Goal: Transaction & Acquisition: Purchase product/service

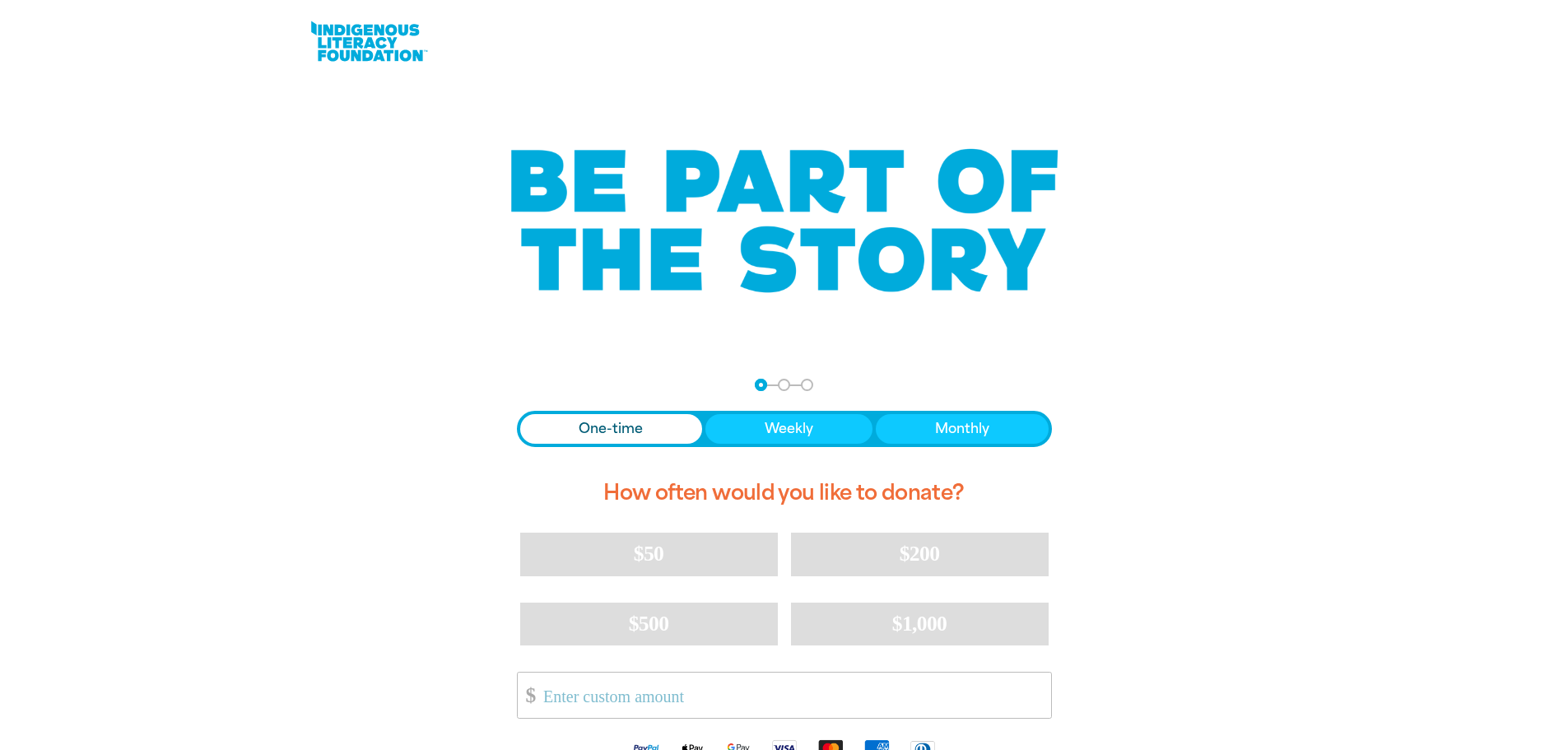
click at [608, 432] on span "One-time" at bounding box center [611, 428] width 65 height 20
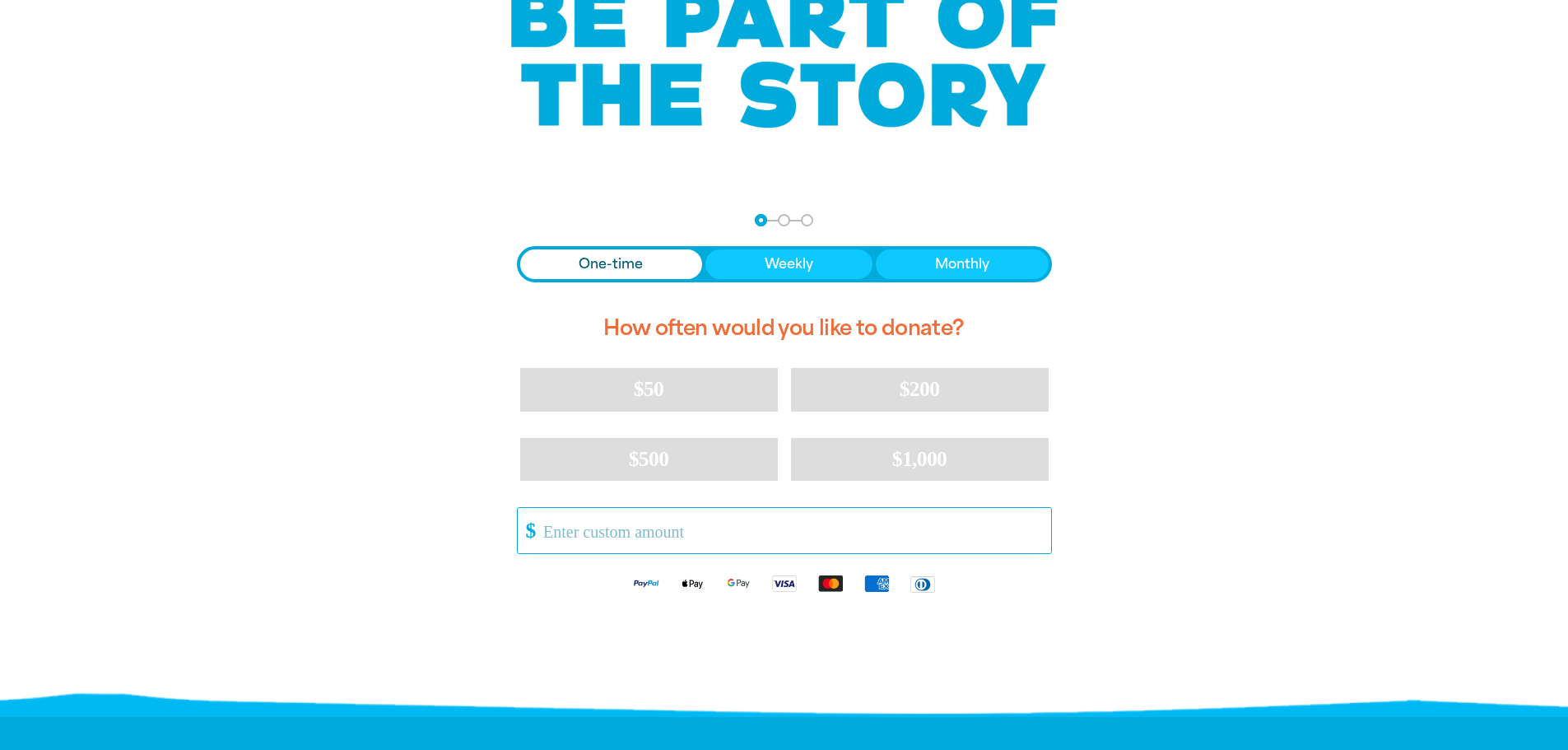
click at [572, 527] on input "Other Amount" at bounding box center [790, 530] width 519 height 45
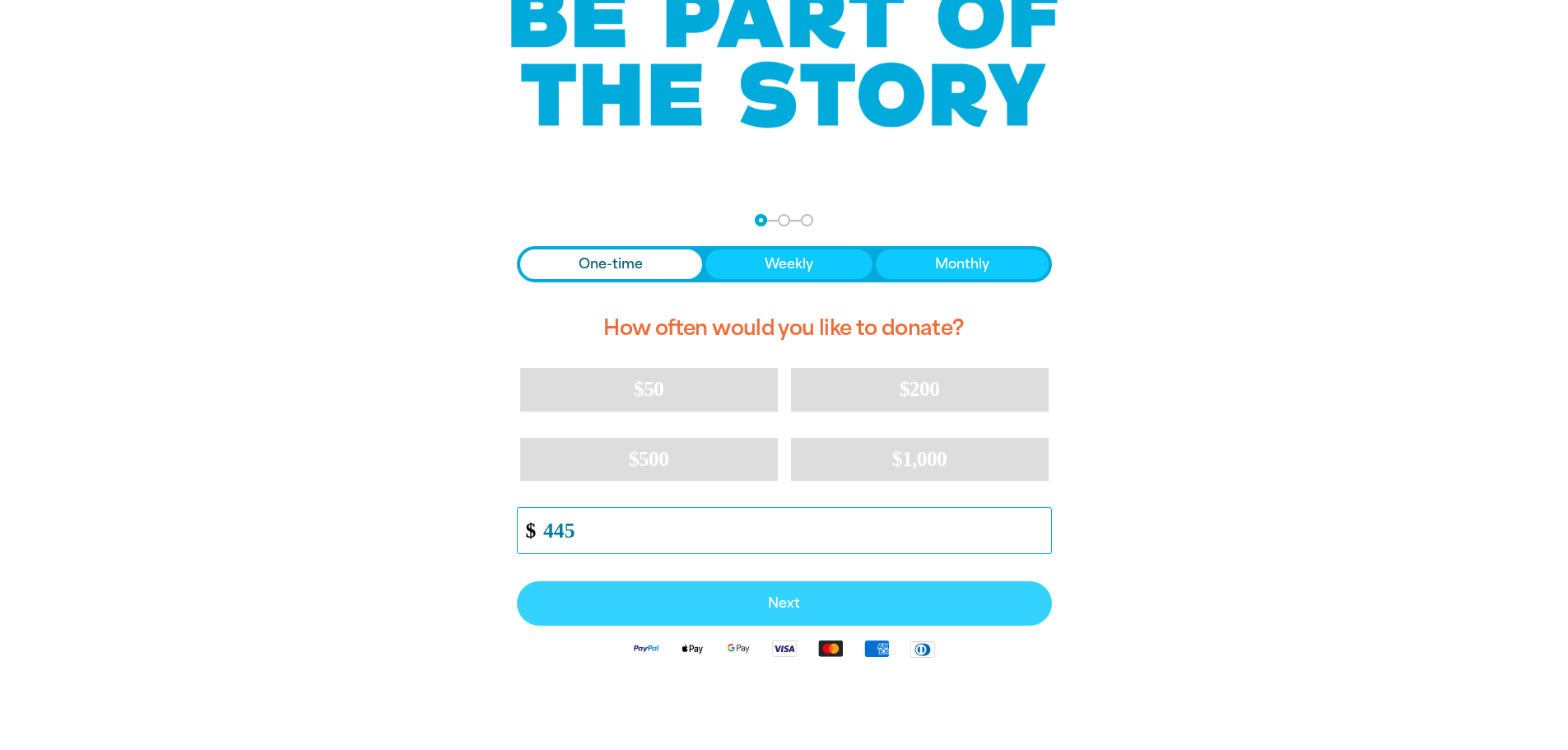
type input "445"
click at [764, 612] on button "Next" at bounding box center [784, 603] width 535 height 44
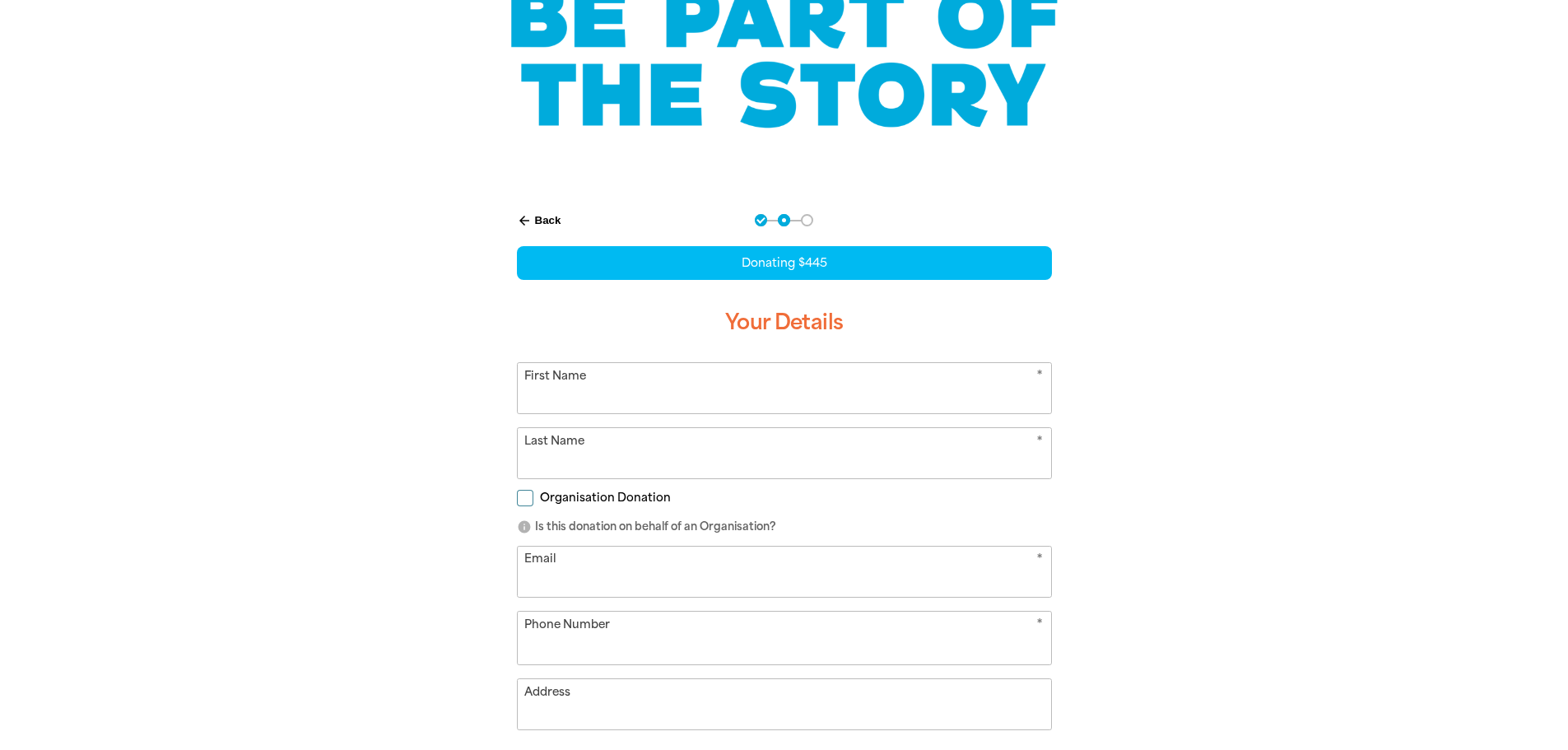
select select "AU"
click at [675, 403] on input "First Name" at bounding box center [784, 388] width 533 height 50
type input "[PERSON_NAME]"
click at [543, 460] on input "Last Name" at bounding box center [784, 453] width 533 height 50
type input "[PERSON_NAME]"
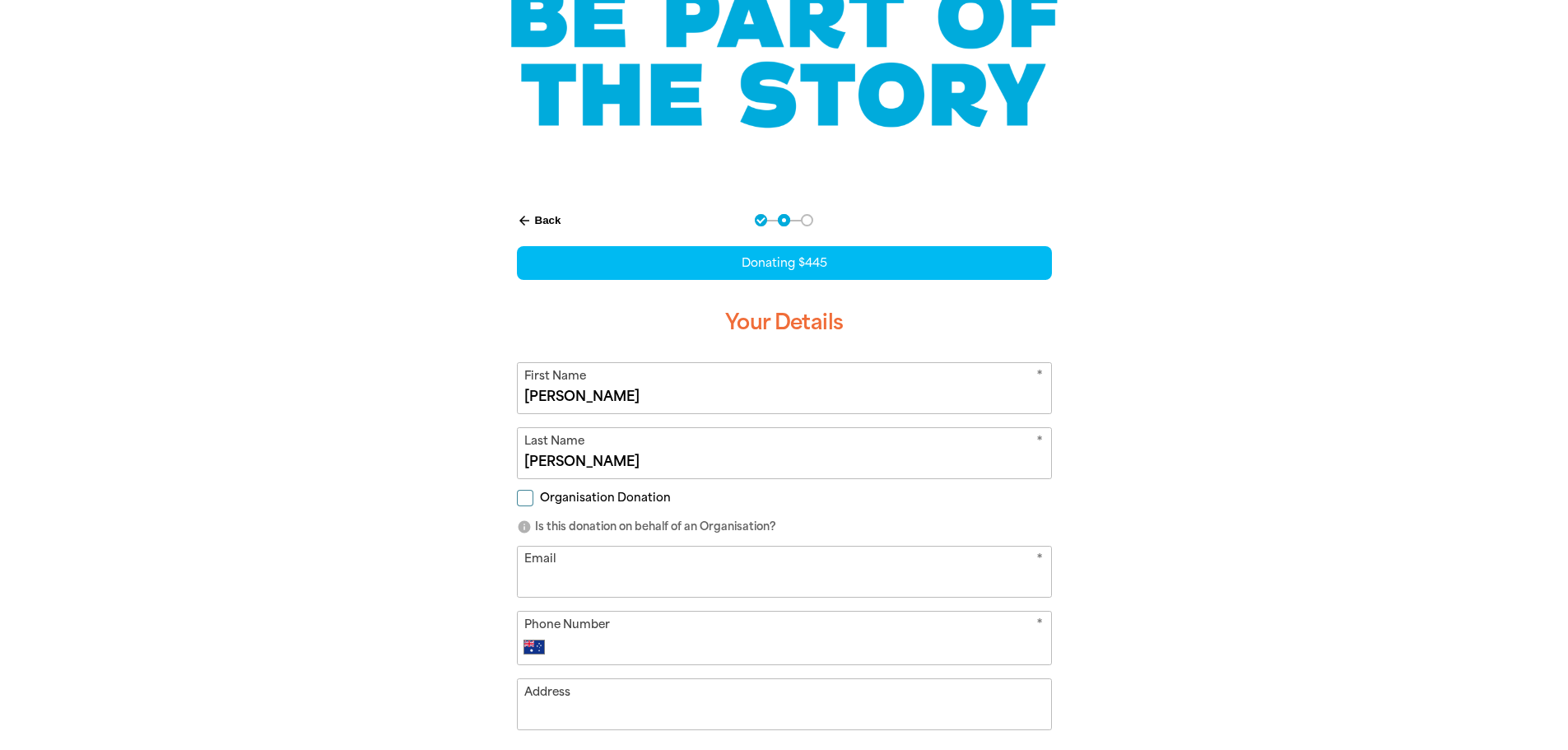
click at [528, 493] on input "Organisation Donation" at bounding box center [525, 498] width 16 height 16
checkbox input "true"
select select "AU"
click at [640, 581] on input "Organisation Name" at bounding box center [784, 572] width 533 height 50
type input "[GEOGRAPHIC_DATA]"
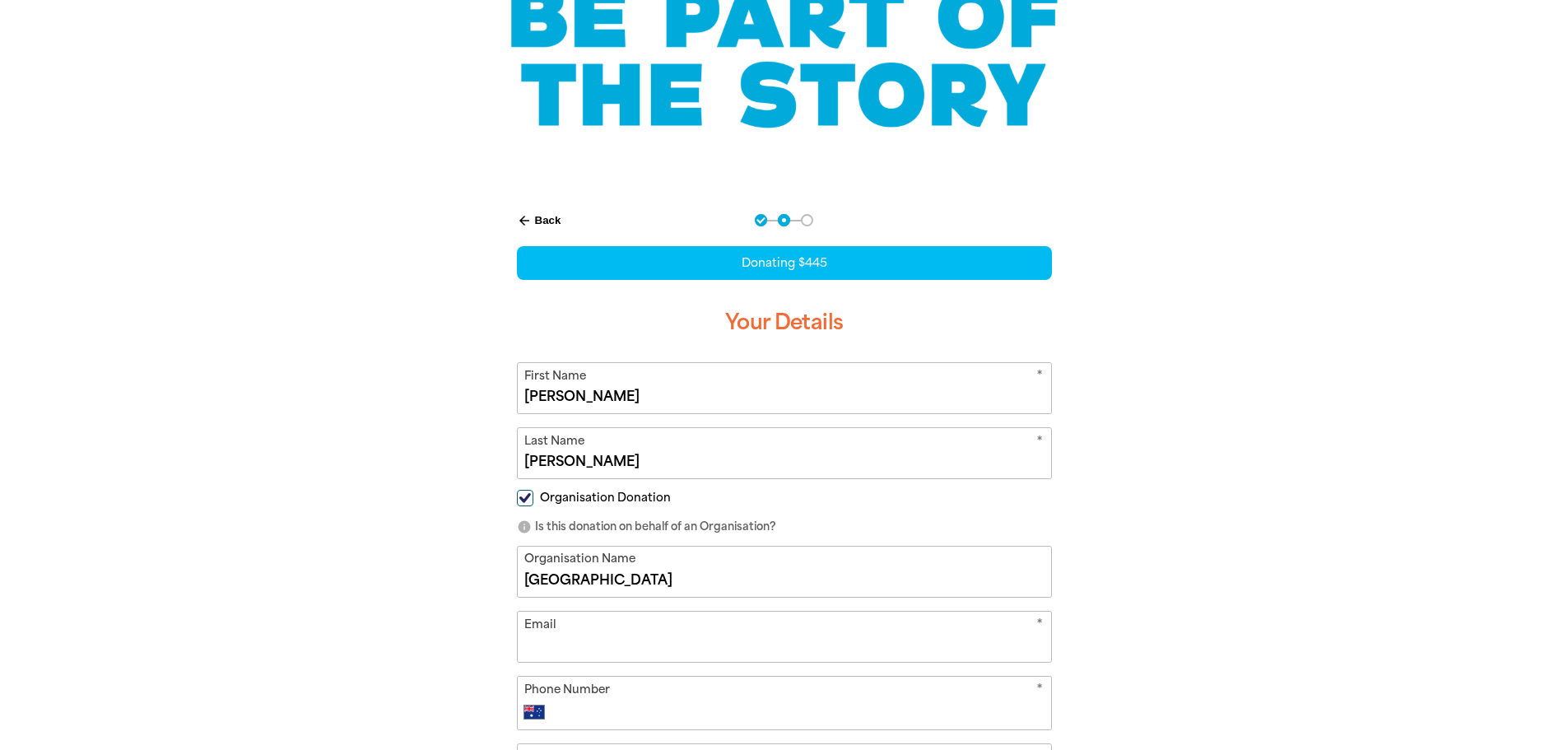
click at [607, 631] on input "Email" at bounding box center [784, 636] width 533 height 50
drag, startPoint x: 703, startPoint y: 639, endPoint x: 729, endPoint y: 736, distance: 100.4
click at [702, 641] on input "[DOMAIN_NAME]@education./[DOMAIN_NAME]" at bounding box center [784, 636] width 533 height 50
click at [711, 645] on input "[DOMAIN_NAME][EMAIL_ADDRESS][DOMAIN_NAME]" at bounding box center [784, 636] width 533 height 50
type input "[DOMAIN_NAME][EMAIL_ADDRESS][DOMAIN_NAME]"
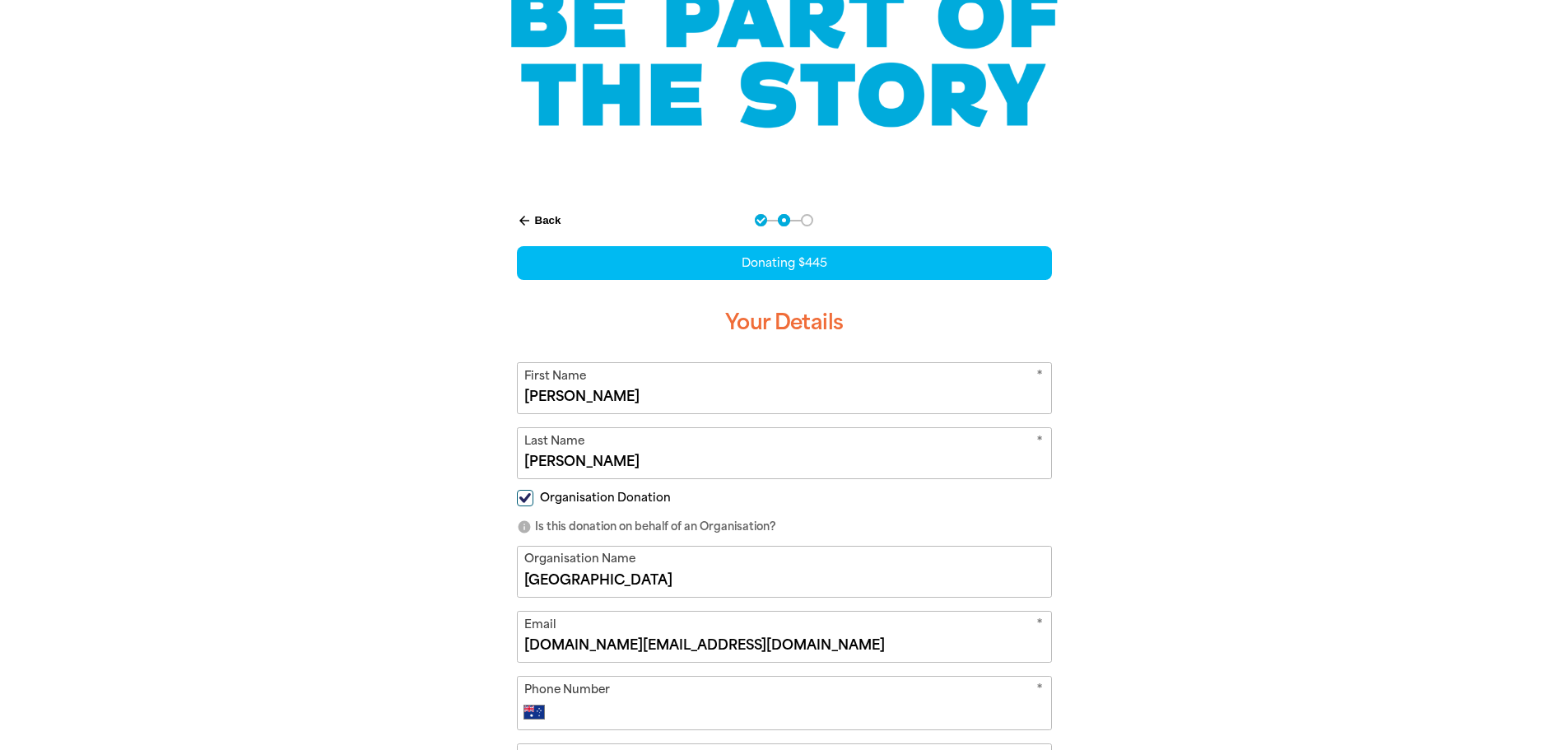
click at [621, 689] on div "* Phone Number International [GEOGRAPHIC_DATA] [GEOGRAPHIC_DATA] [GEOGRAPHIC_DA…" at bounding box center [784, 703] width 535 height 54
click at [620, 721] on input "Phone Number" at bounding box center [800, 712] width 486 height 20
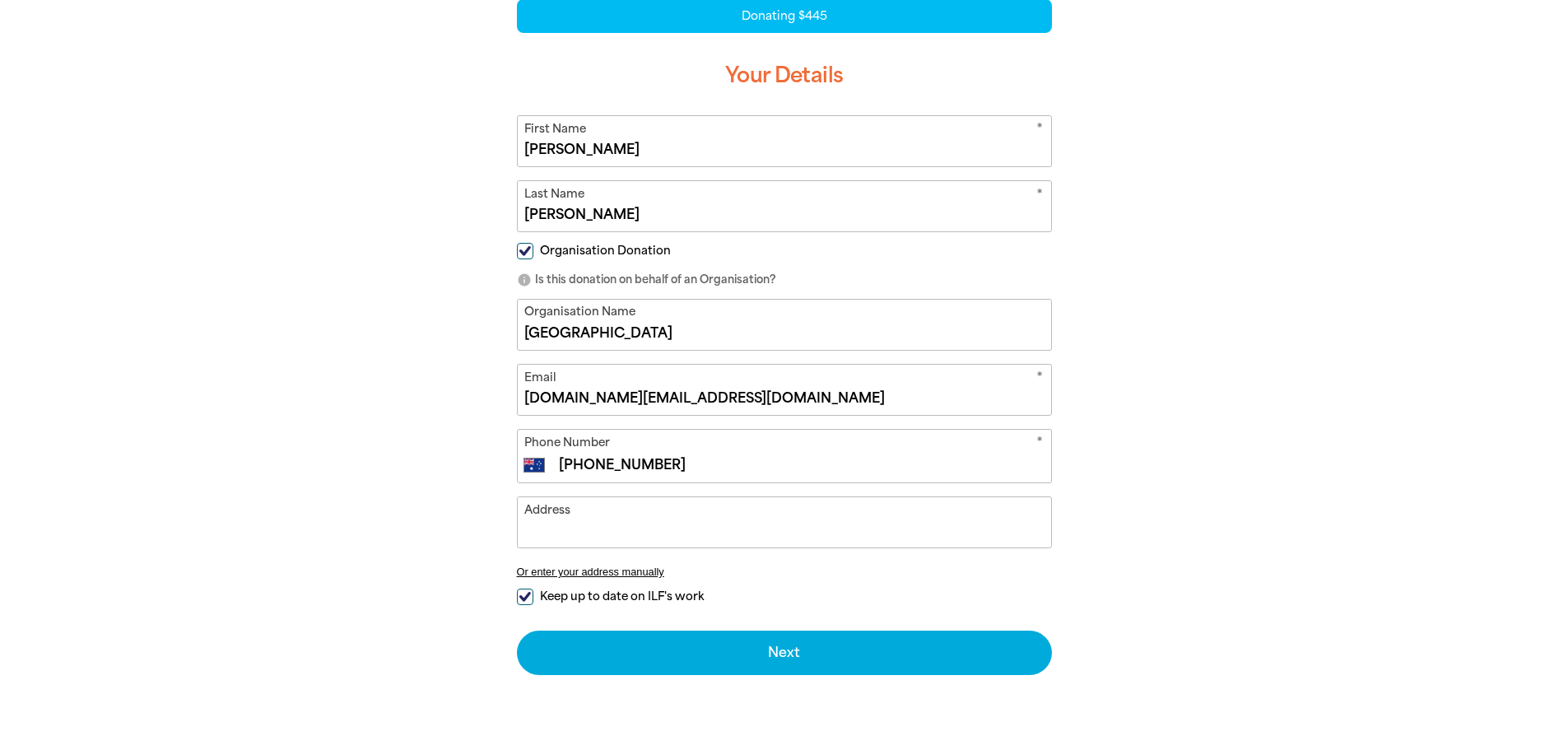
type input "[PHONE_NUMBER]"
click at [604, 540] on input "Address" at bounding box center [784, 522] width 533 height 50
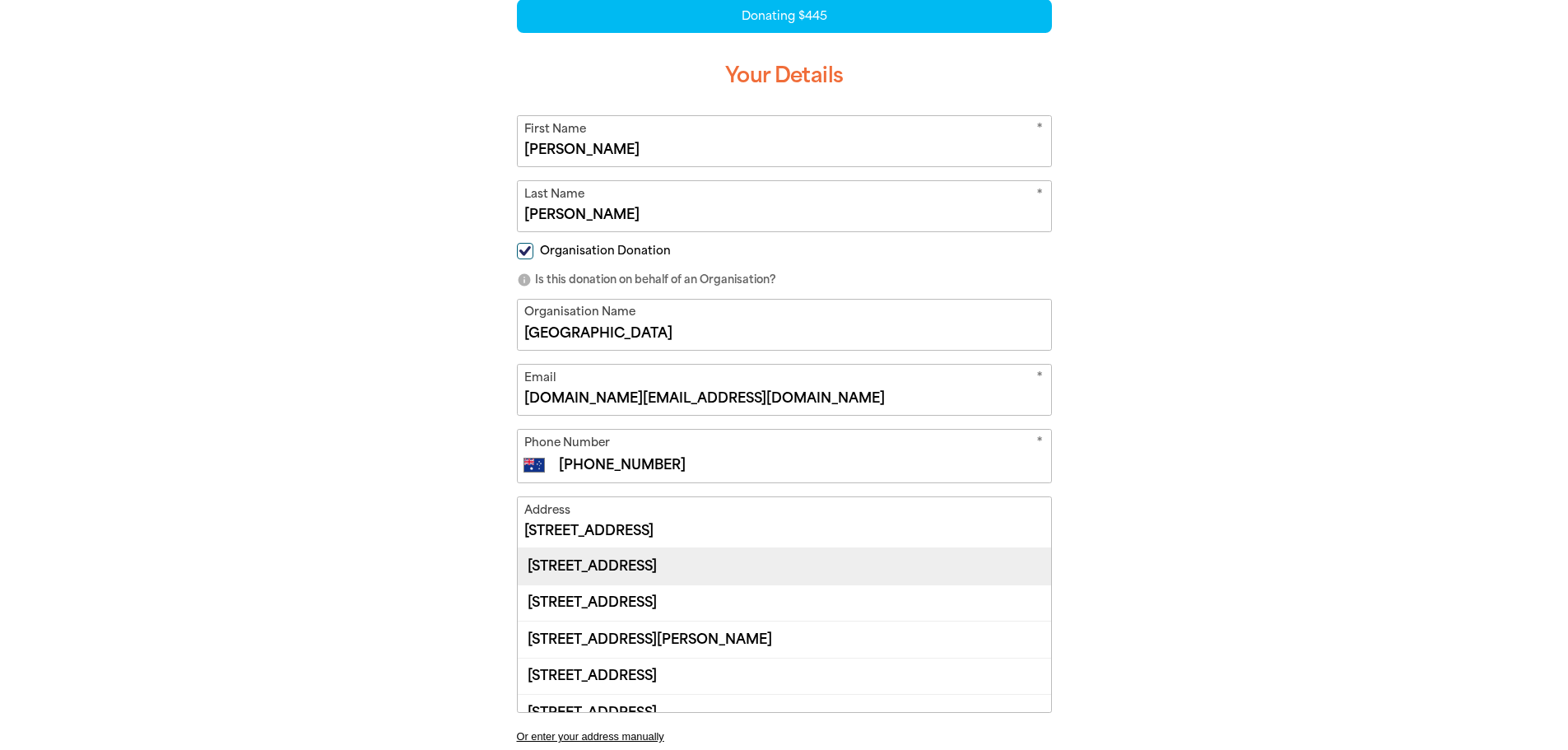
click at [637, 572] on div "[STREET_ADDRESS]" at bounding box center [784, 567] width 533 height 36
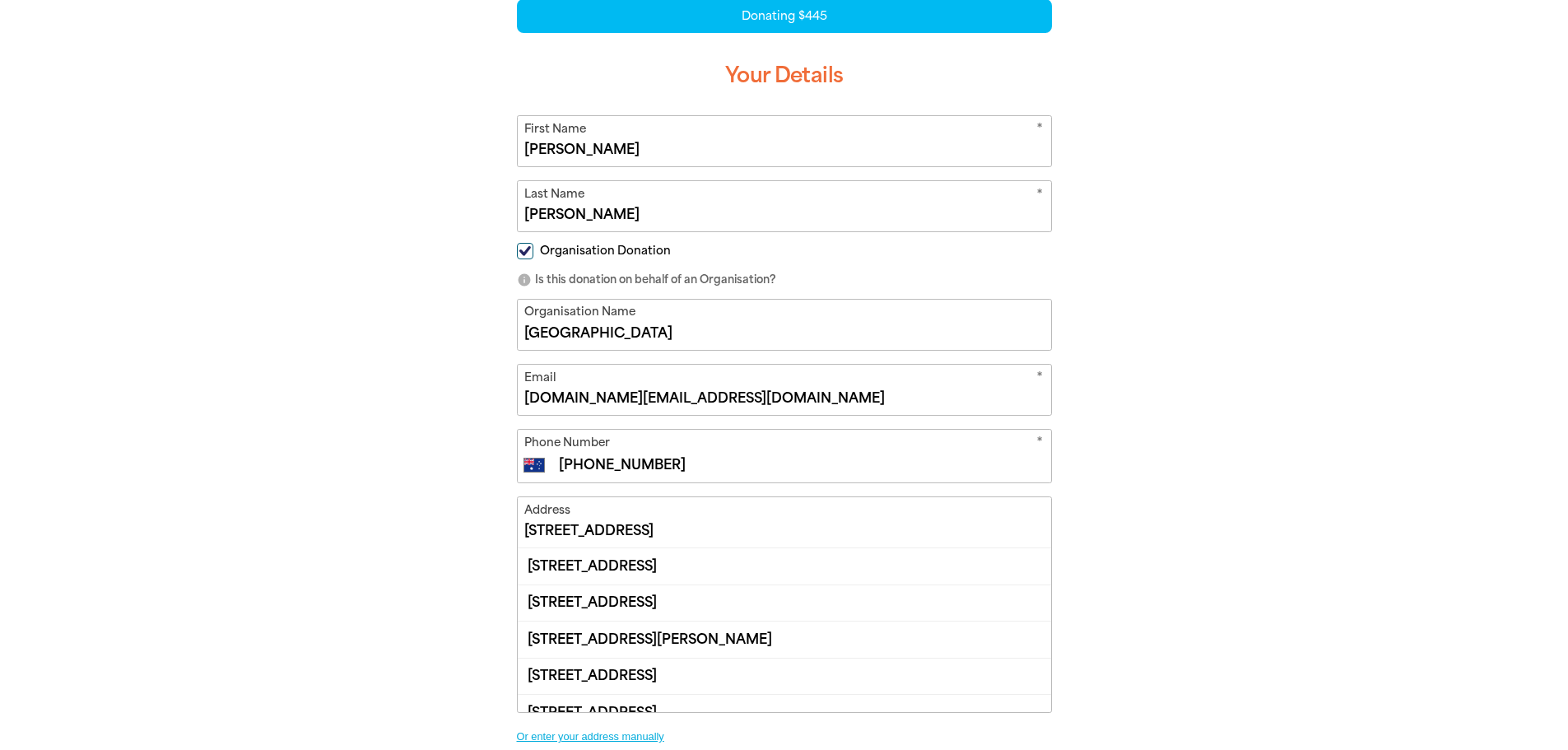
type input "[STREET_ADDRESS]"
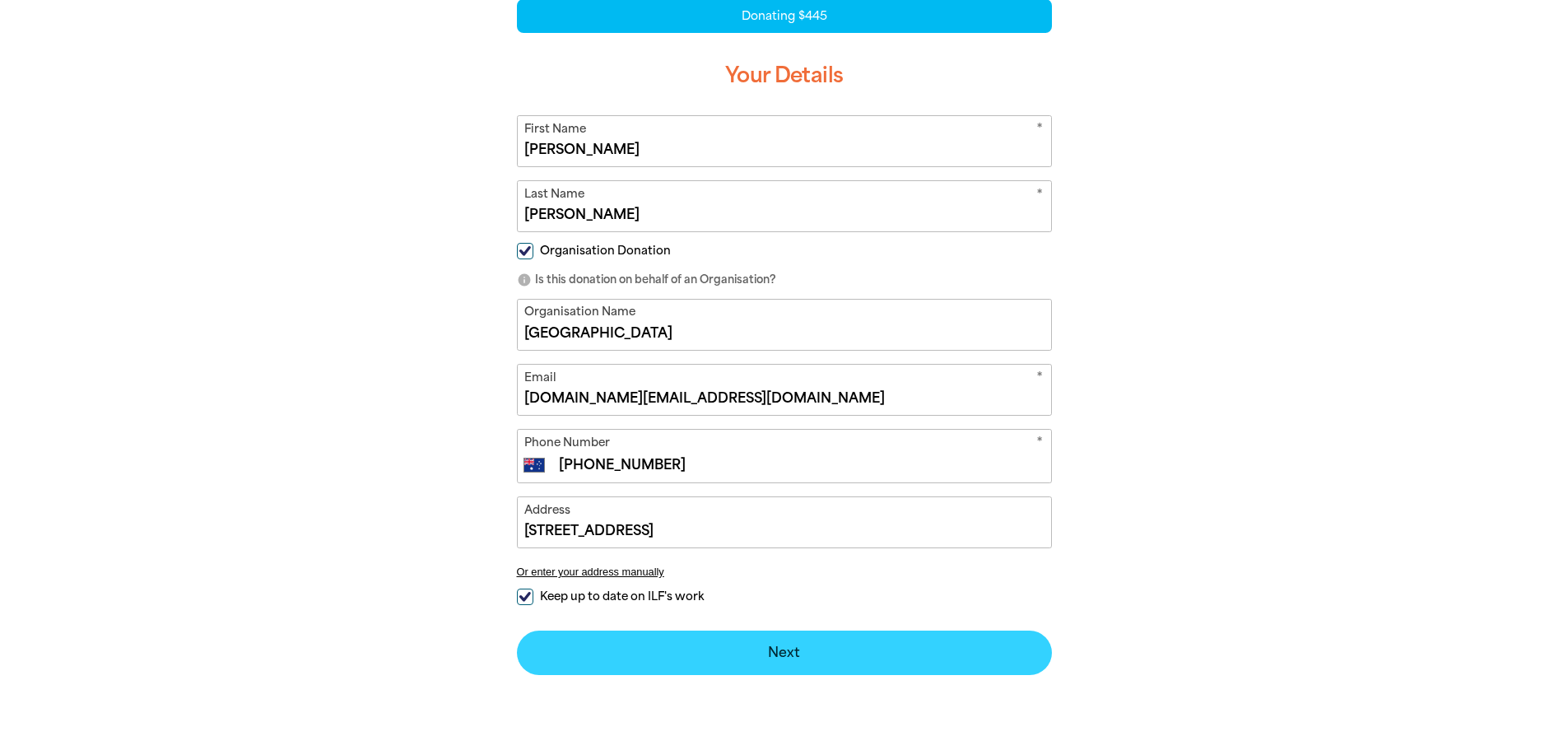
click at [804, 646] on button "Next chevron_right" at bounding box center [784, 653] width 535 height 44
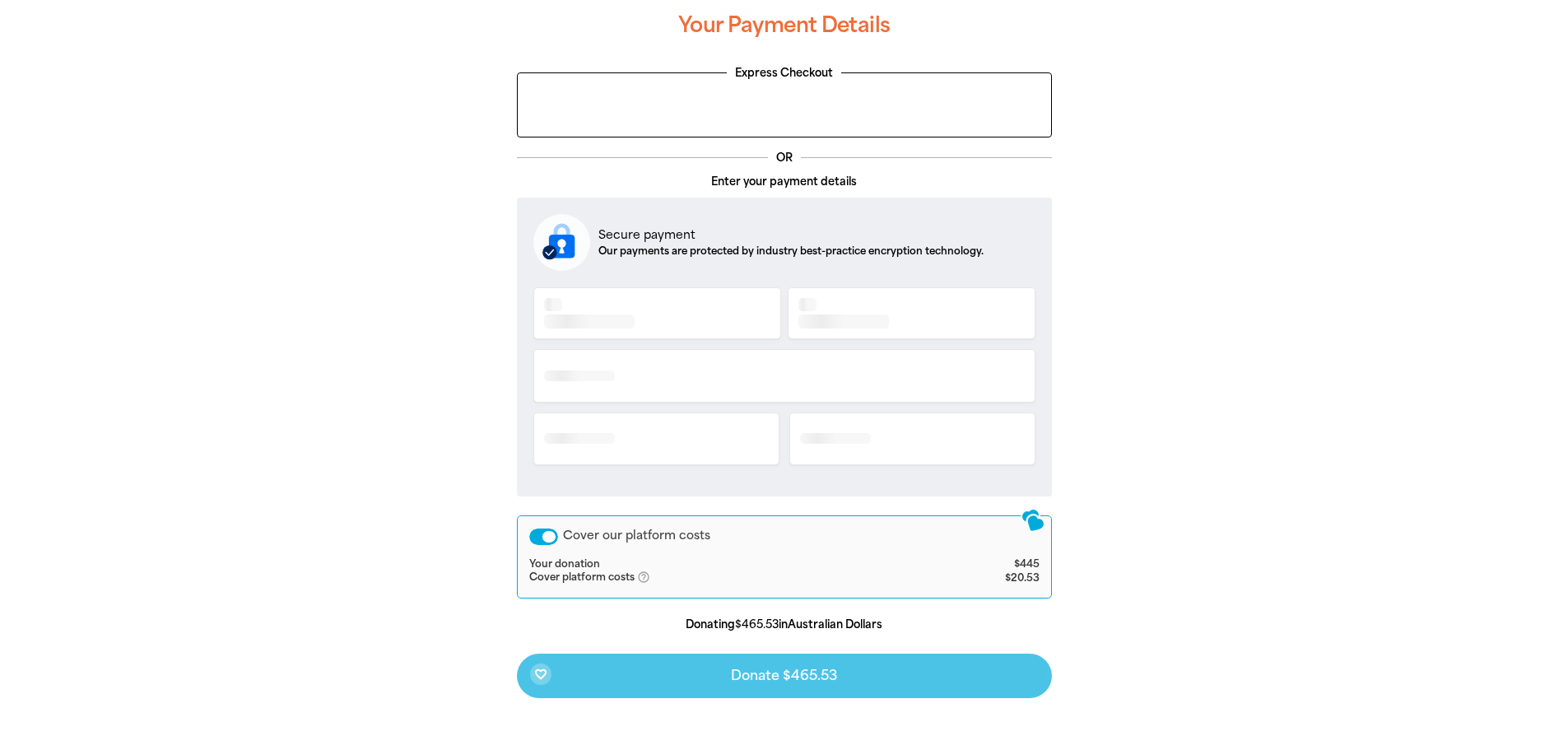
scroll to position [358, 0]
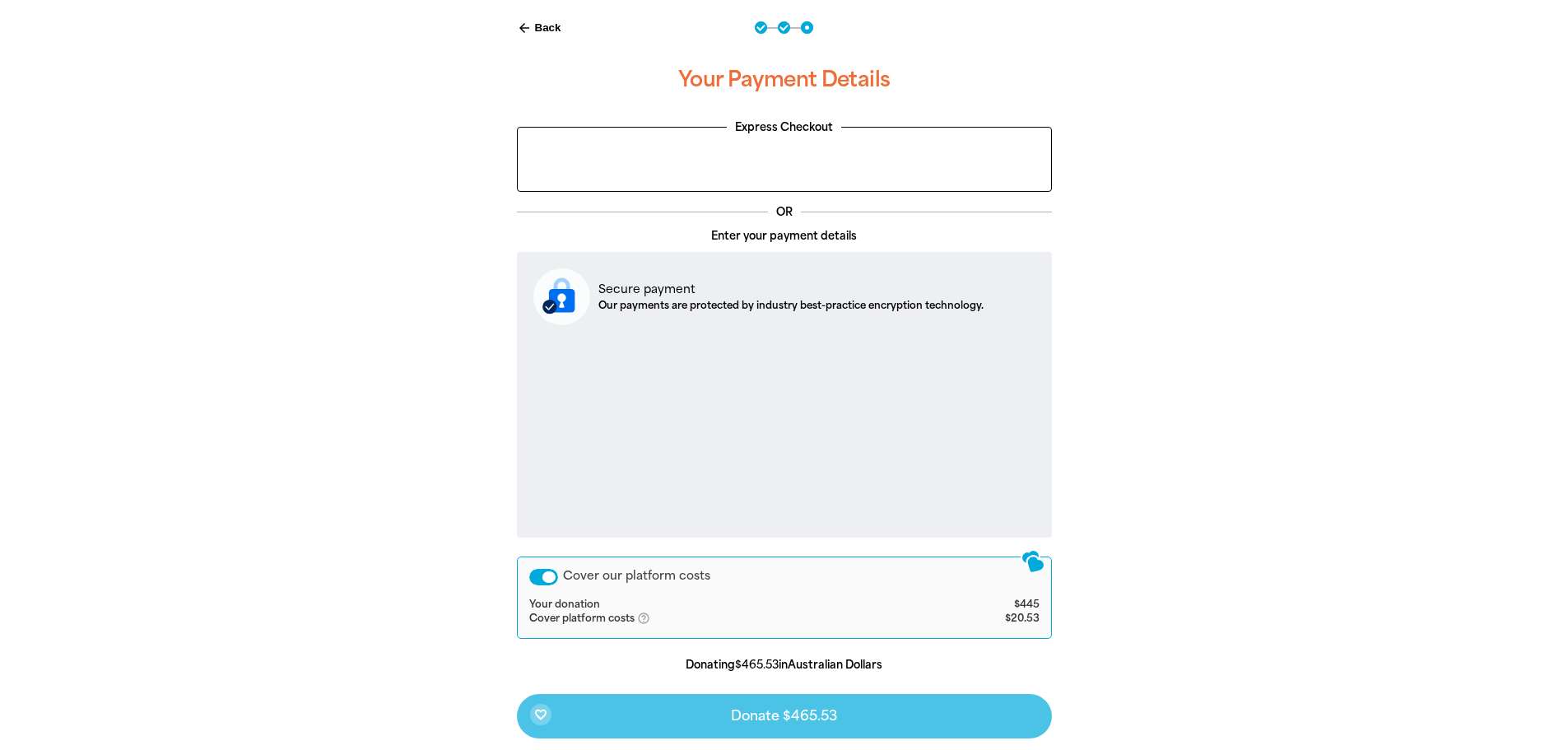
click at [543, 581] on div "Cover our platform costs" at bounding box center [543, 577] width 29 height 16
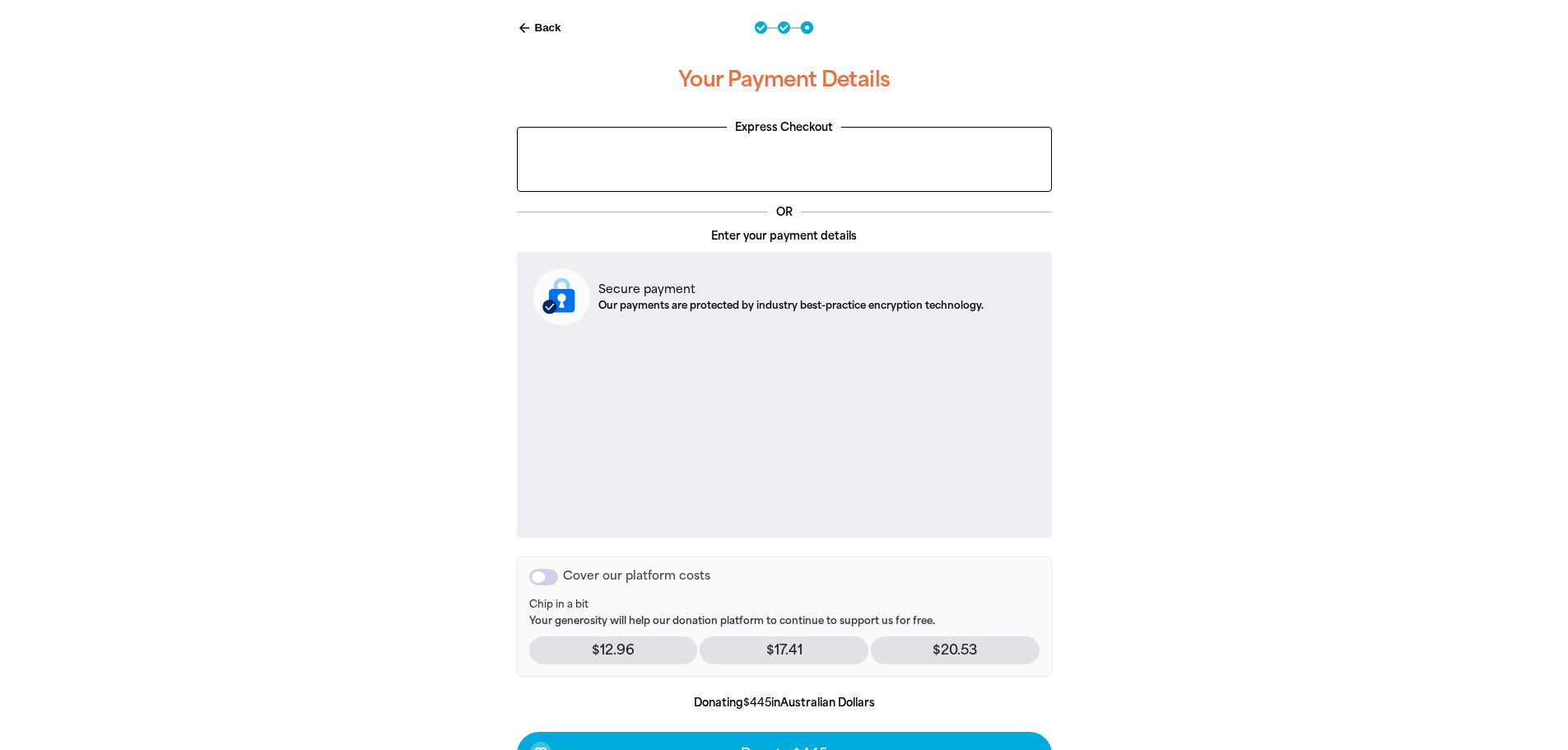
scroll to position [440, 0]
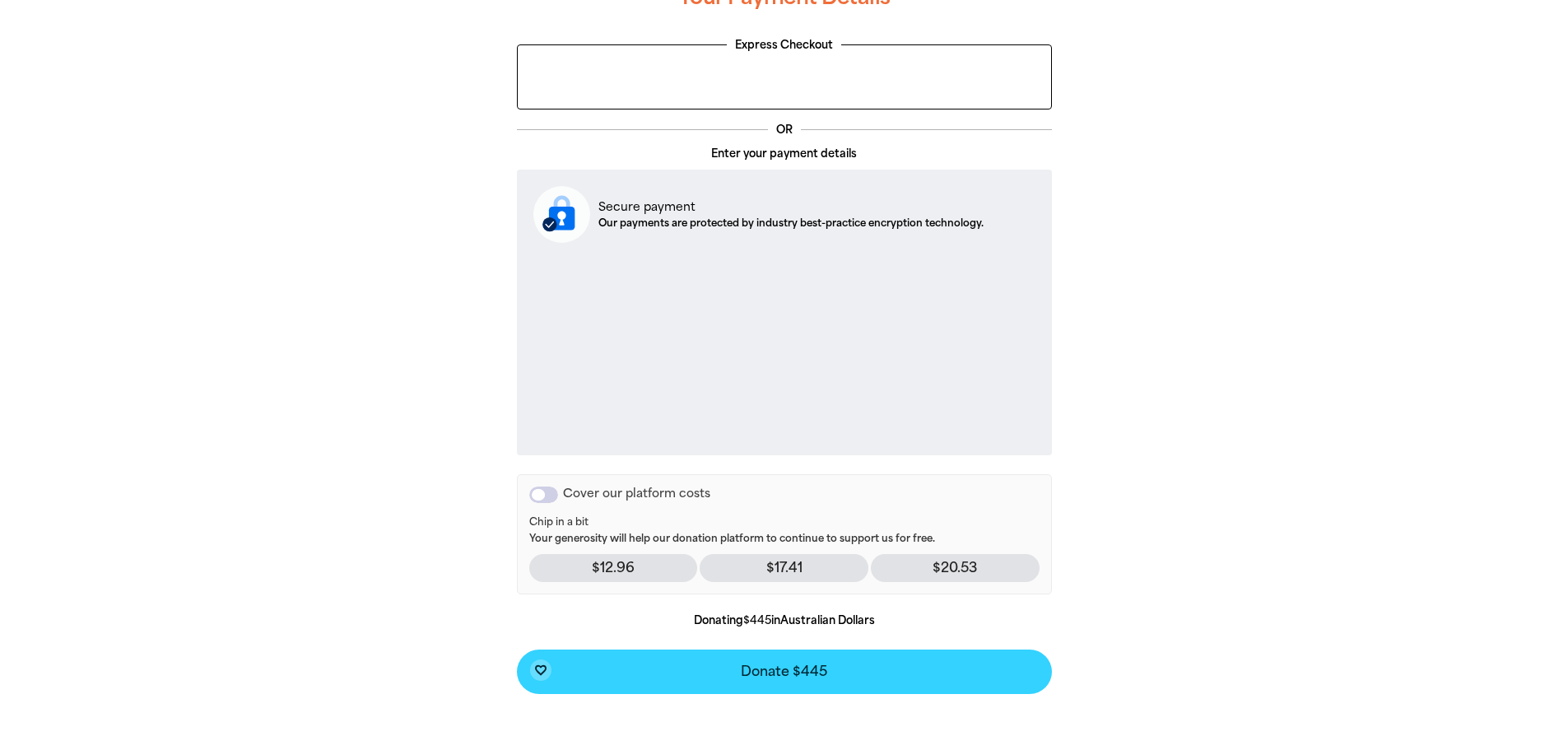
click at [797, 674] on span "Donate $445" at bounding box center [784, 672] width 87 height 14
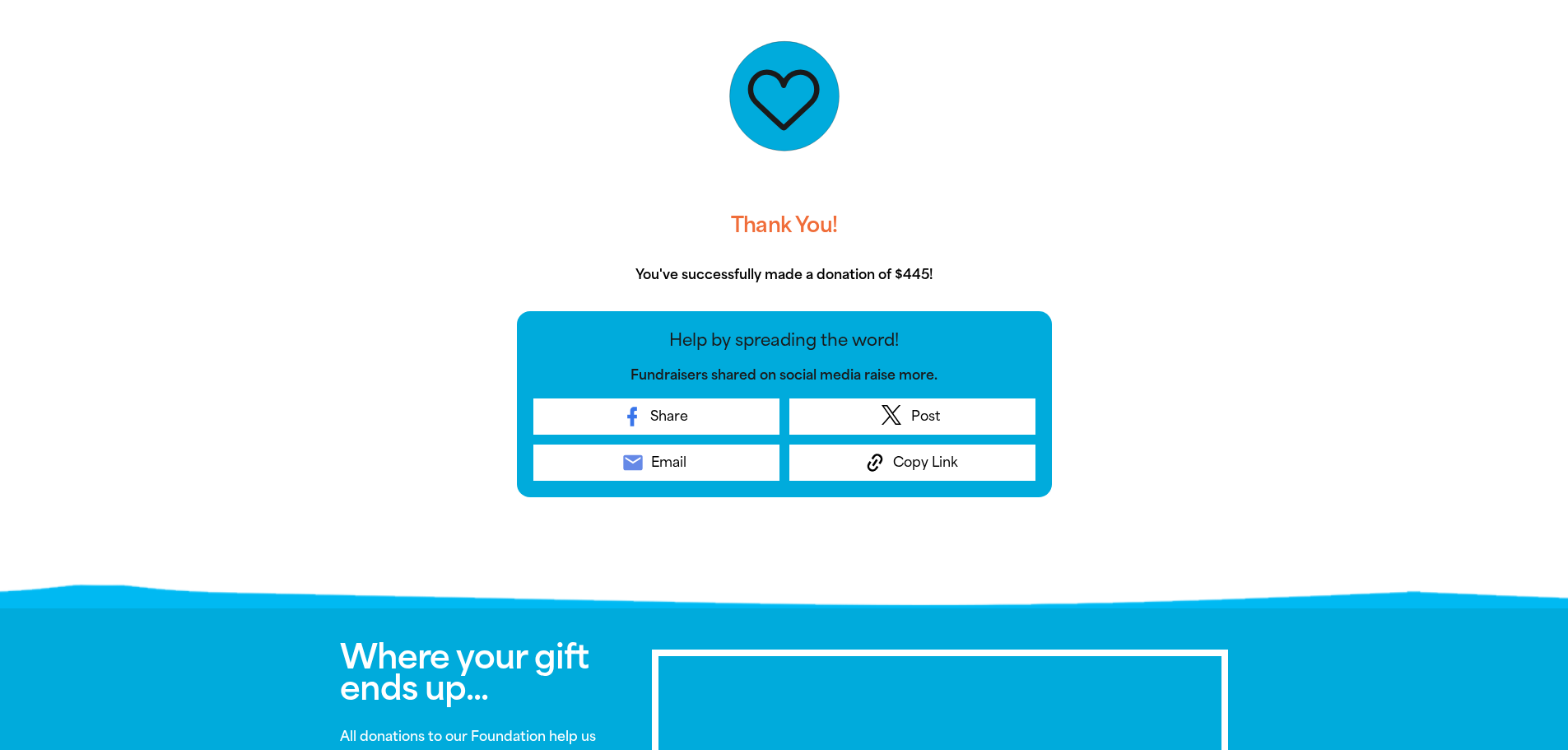
scroll to position [0, 0]
